Goal: Navigation & Orientation: Find specific page/section

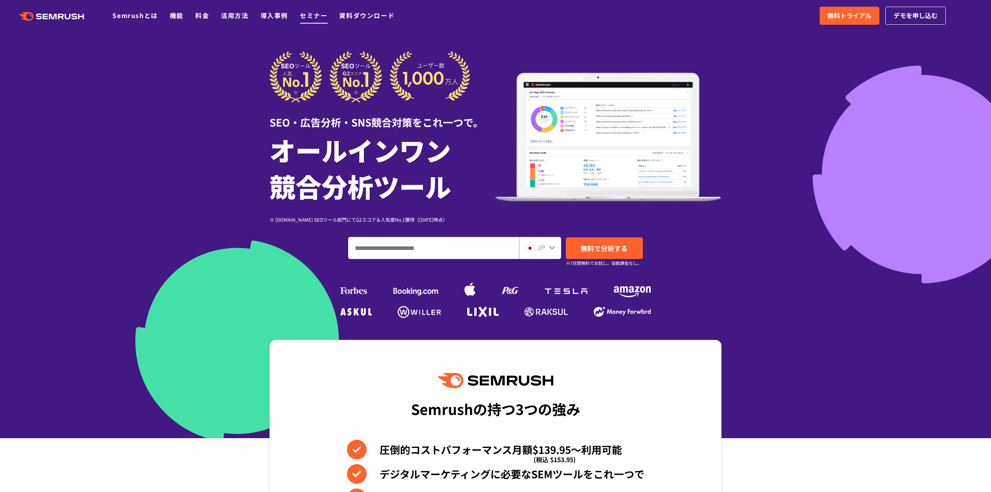
click at [303, 18] on link "セミナー" at bounding box center [314, 15] width 28 height 9
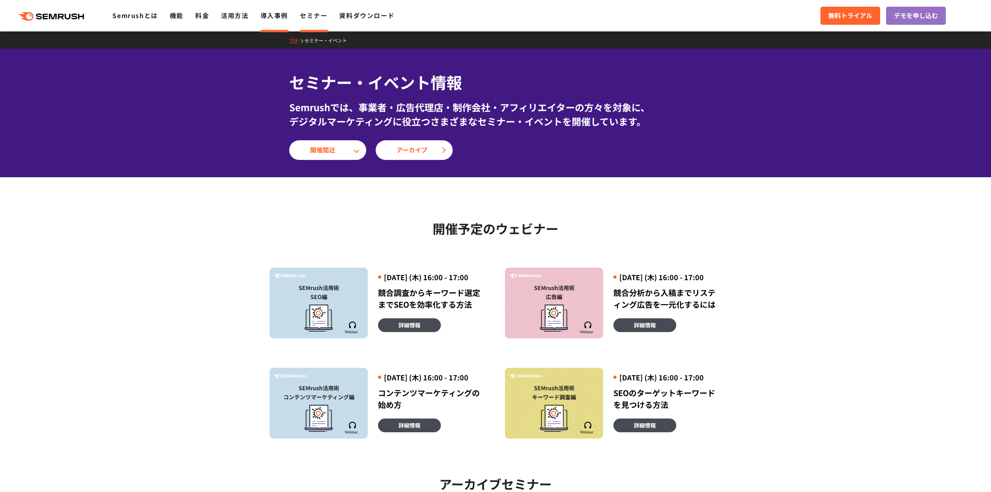
click at [274, 13] on link "導入事例" at bounding box center [275, 15] width 28 height 9
